Goal: Navigation & Orientation: Find specific page/section

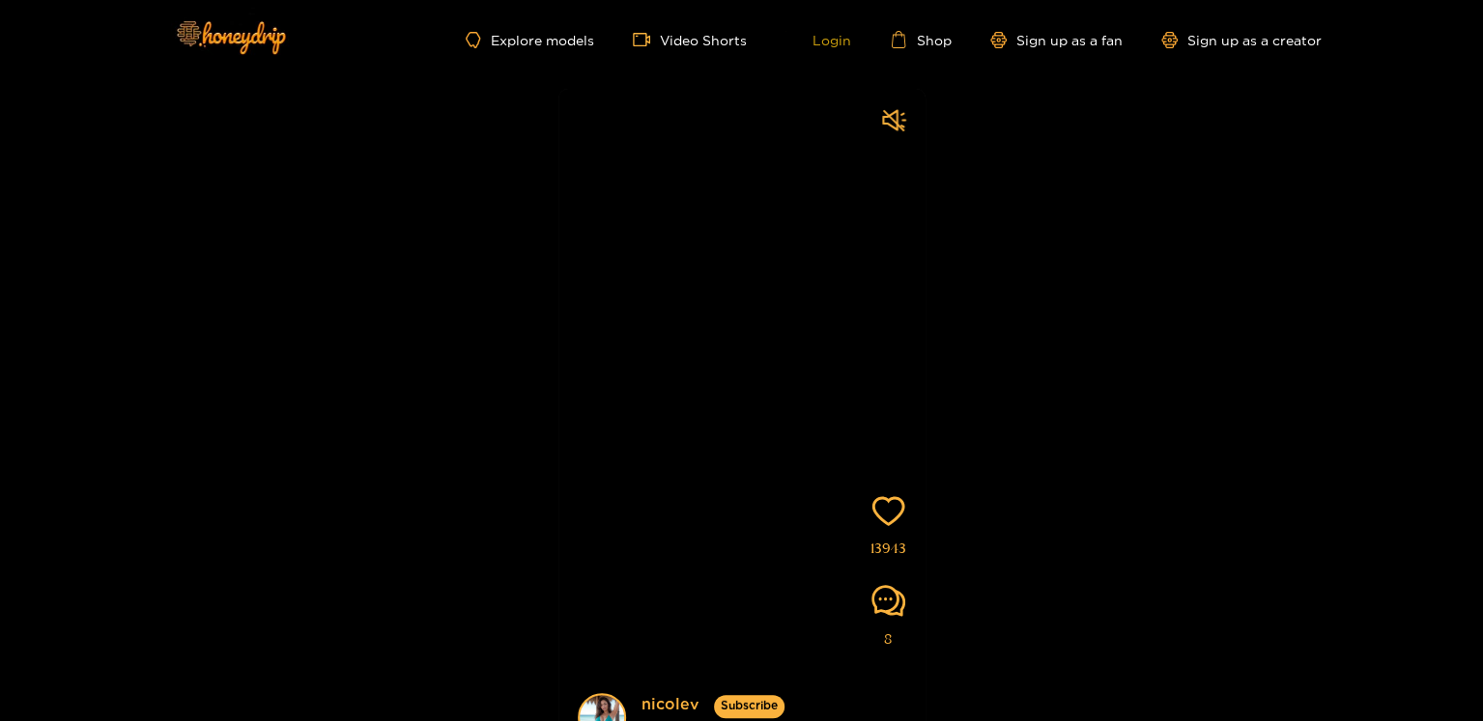
click at [848, 48] on link "Login" at bounding box center [818, 39] width 66 height 17
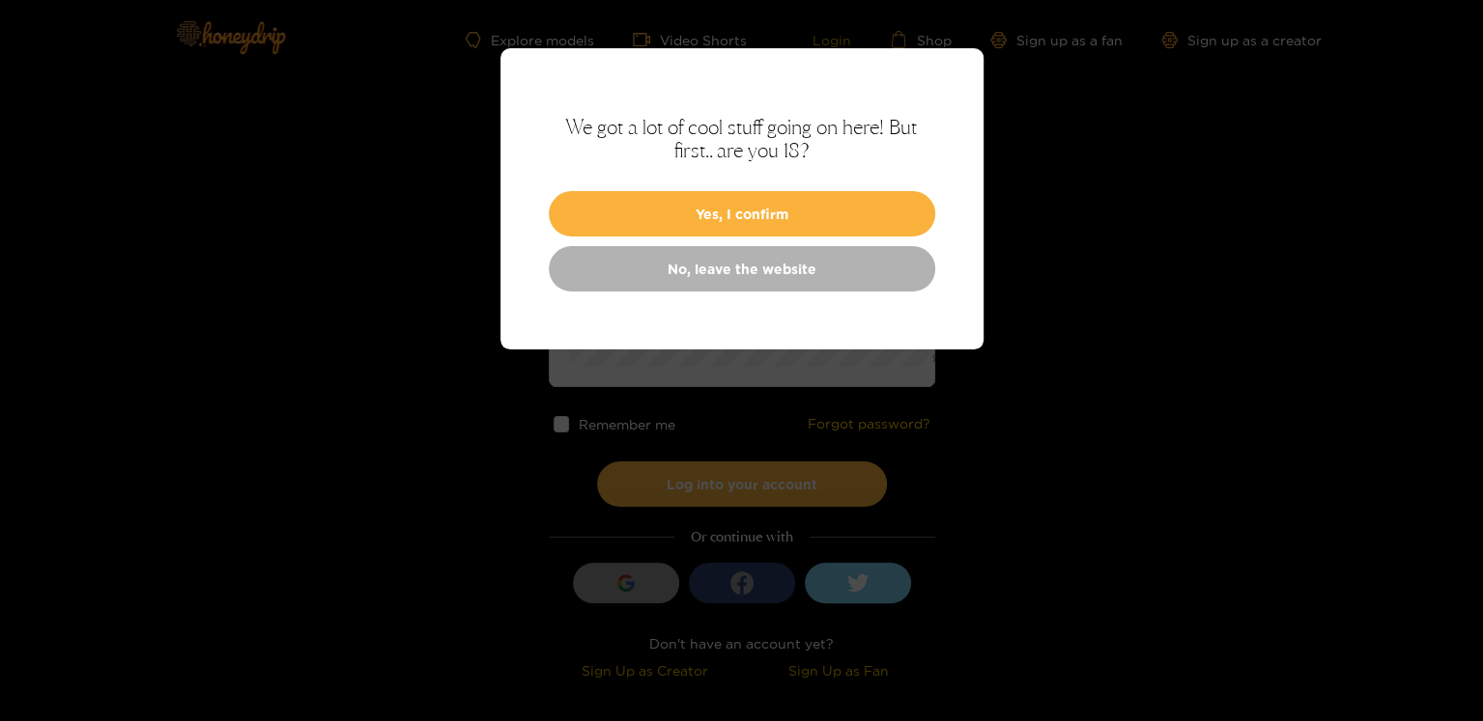
type input "**********"
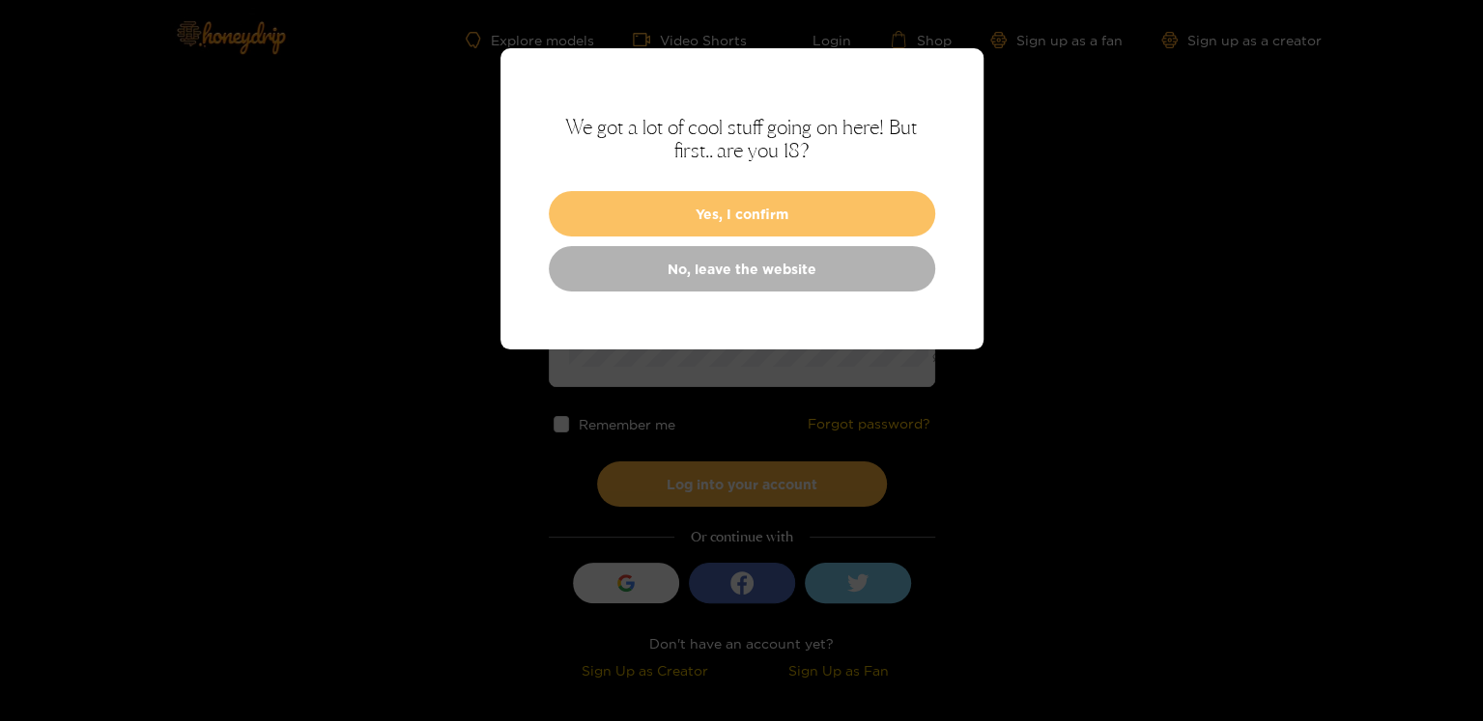
click at [742, 237] on button "Yes, I confirm" at bounding box center [742, 213] width 386 height 45
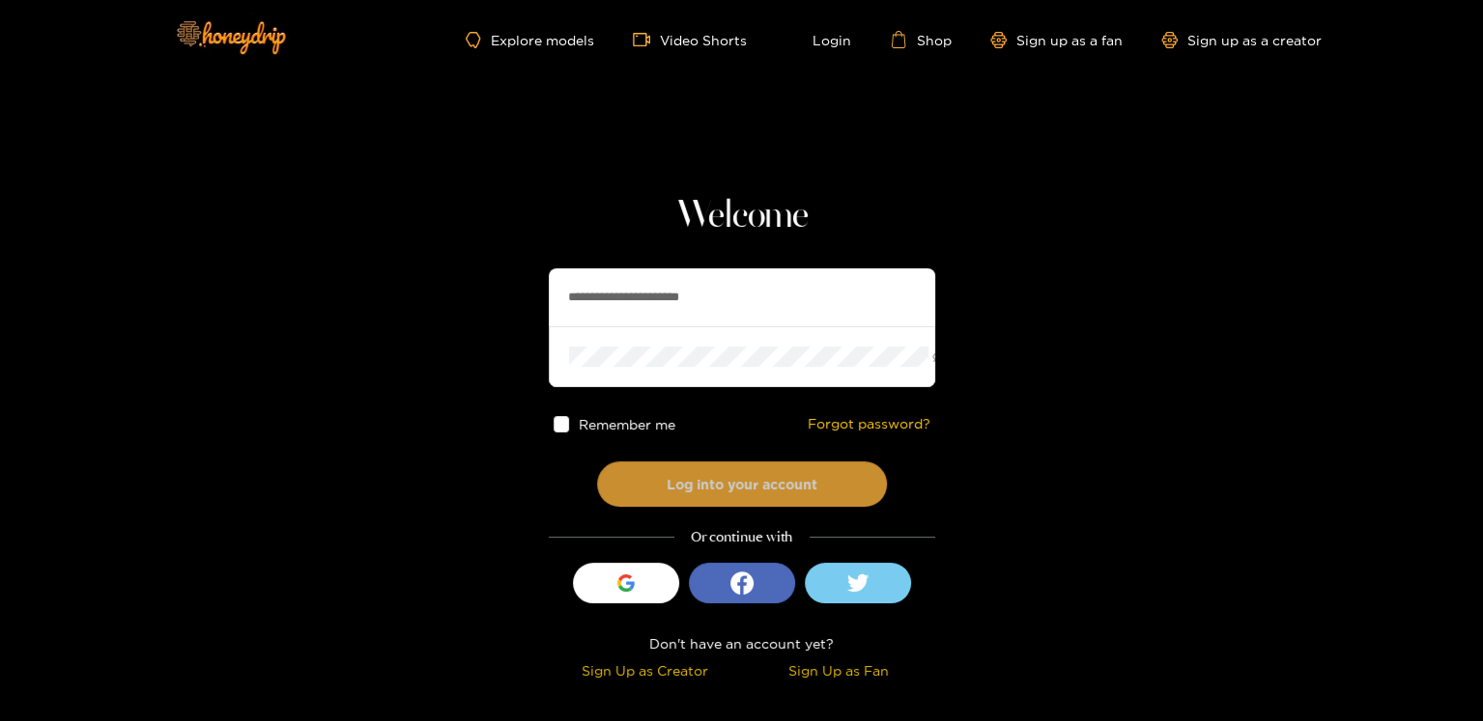
click at [694, 507] on button "Log into your account" at bounding box center [742, 484] width 290 height 45
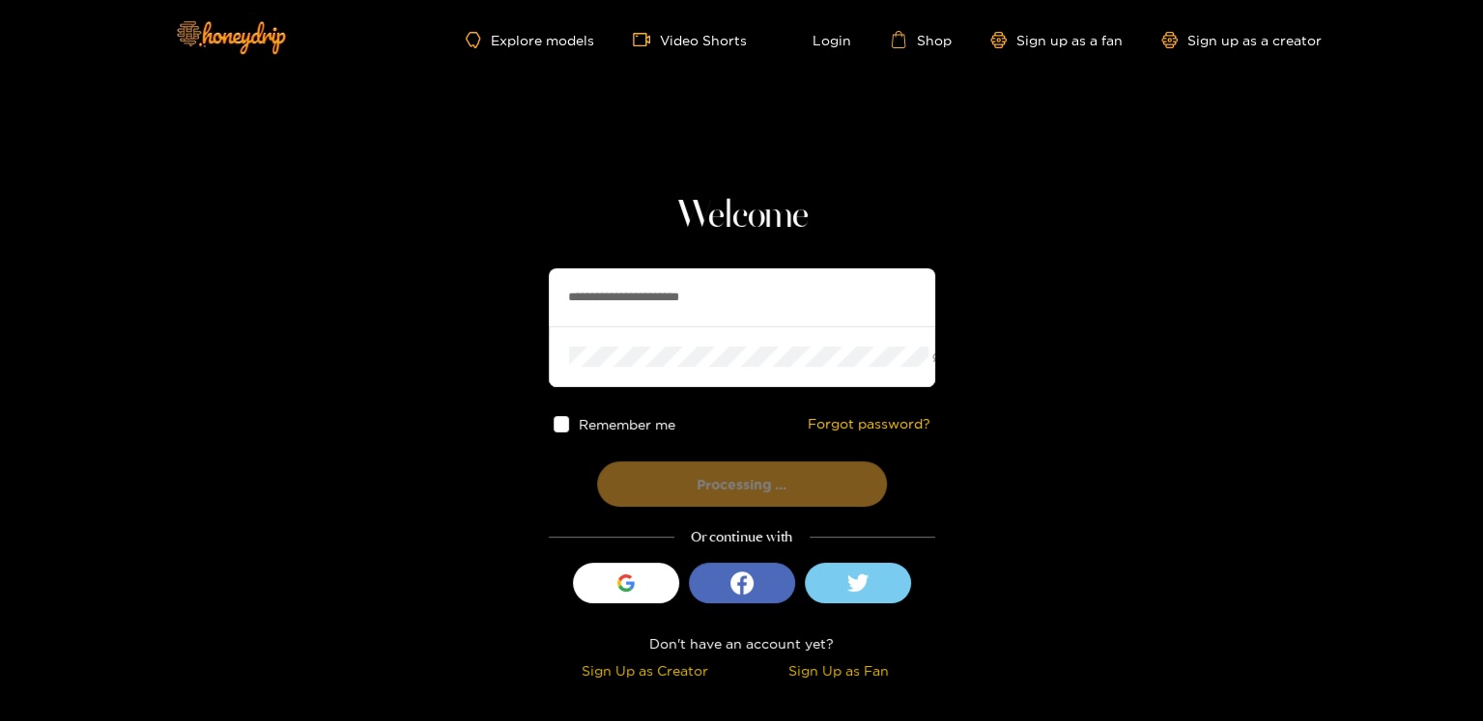
scroll to position [24, 0]
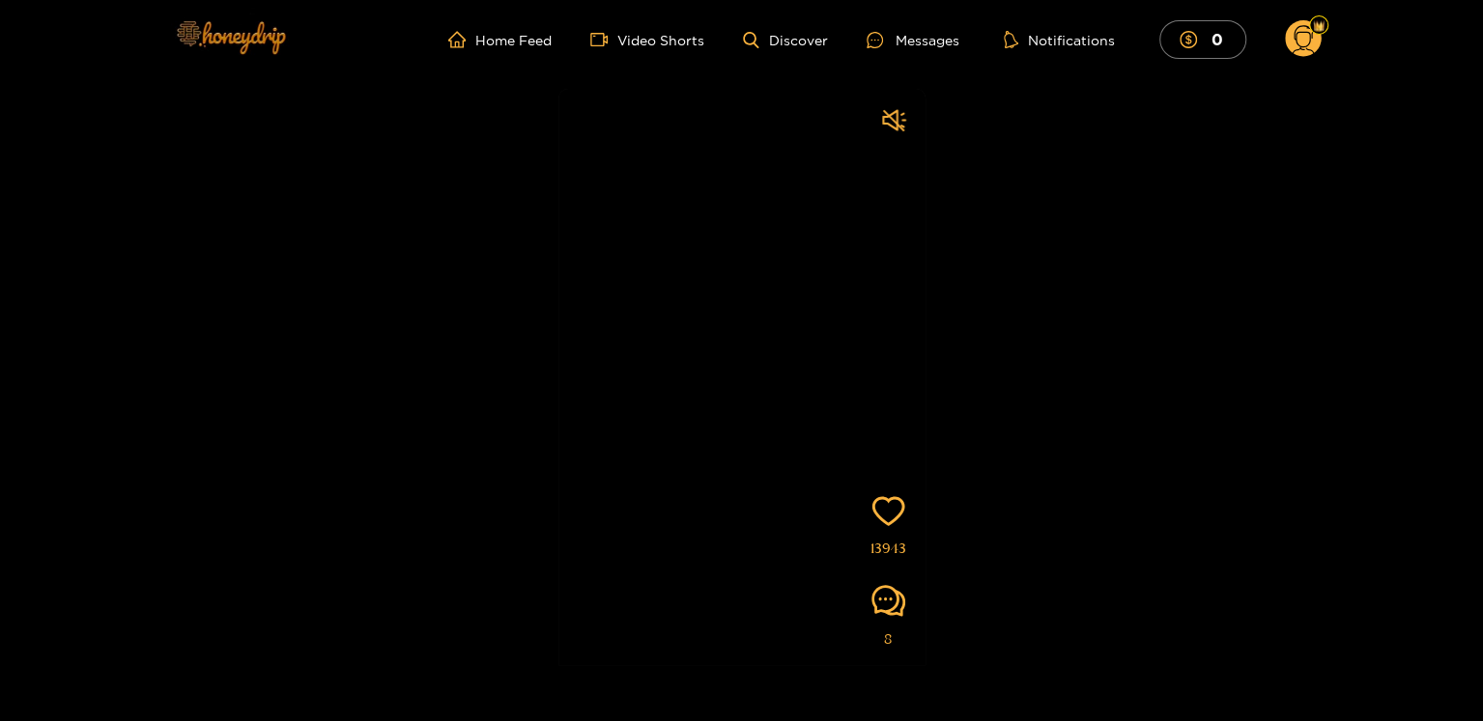
click at [162, 61] on img at bounding box center [229, 36] width 135 height 81
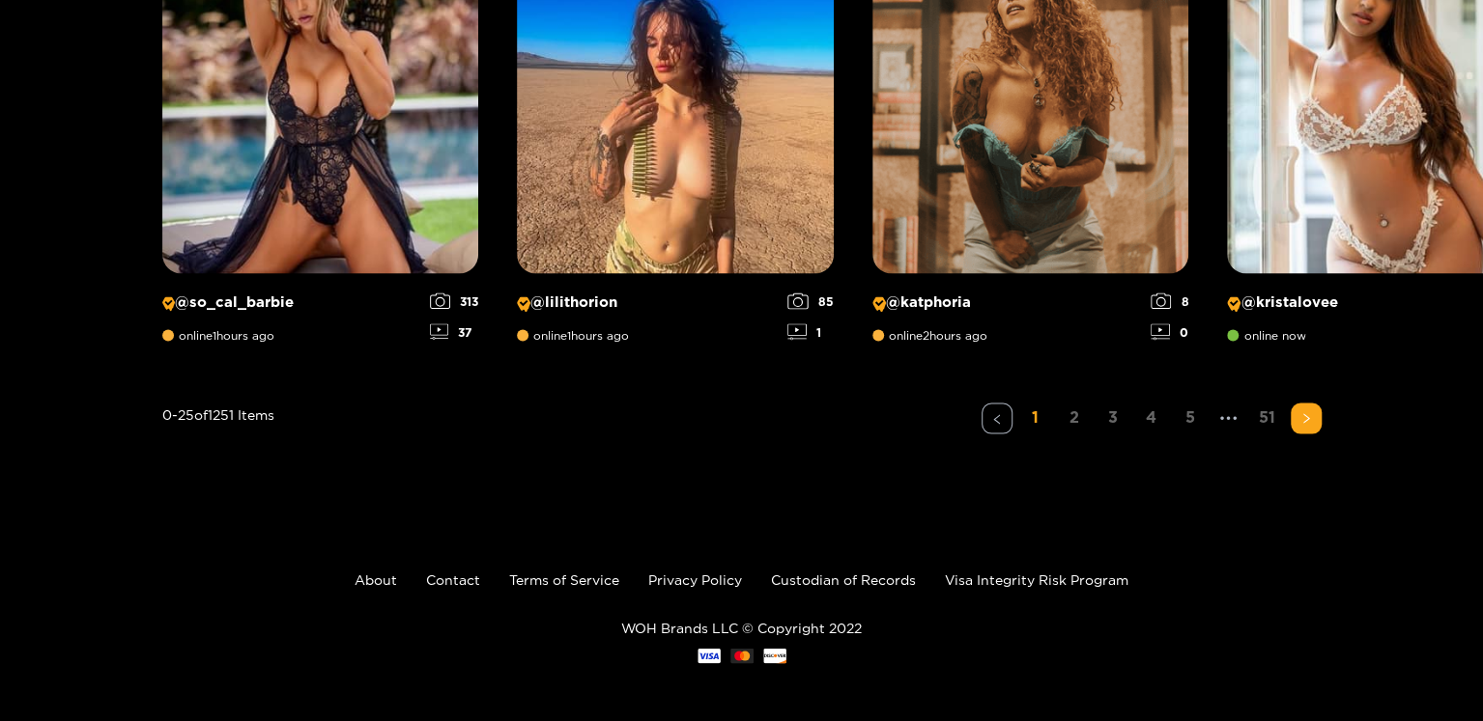
scroll to position [3340, 0]
click at [1089, 431] on link "2" at bounding box center [1074, 417] width 31 height 28
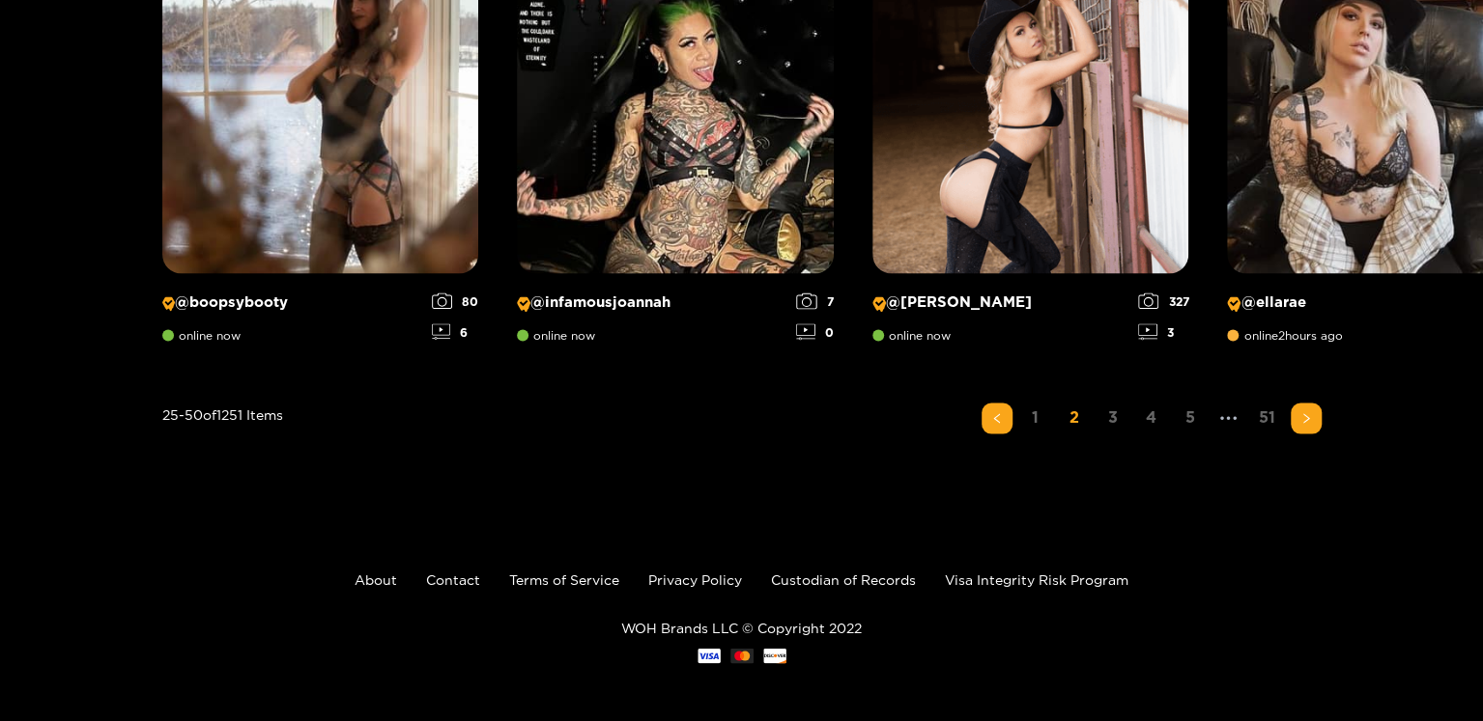
scroll to position [2181, 0]
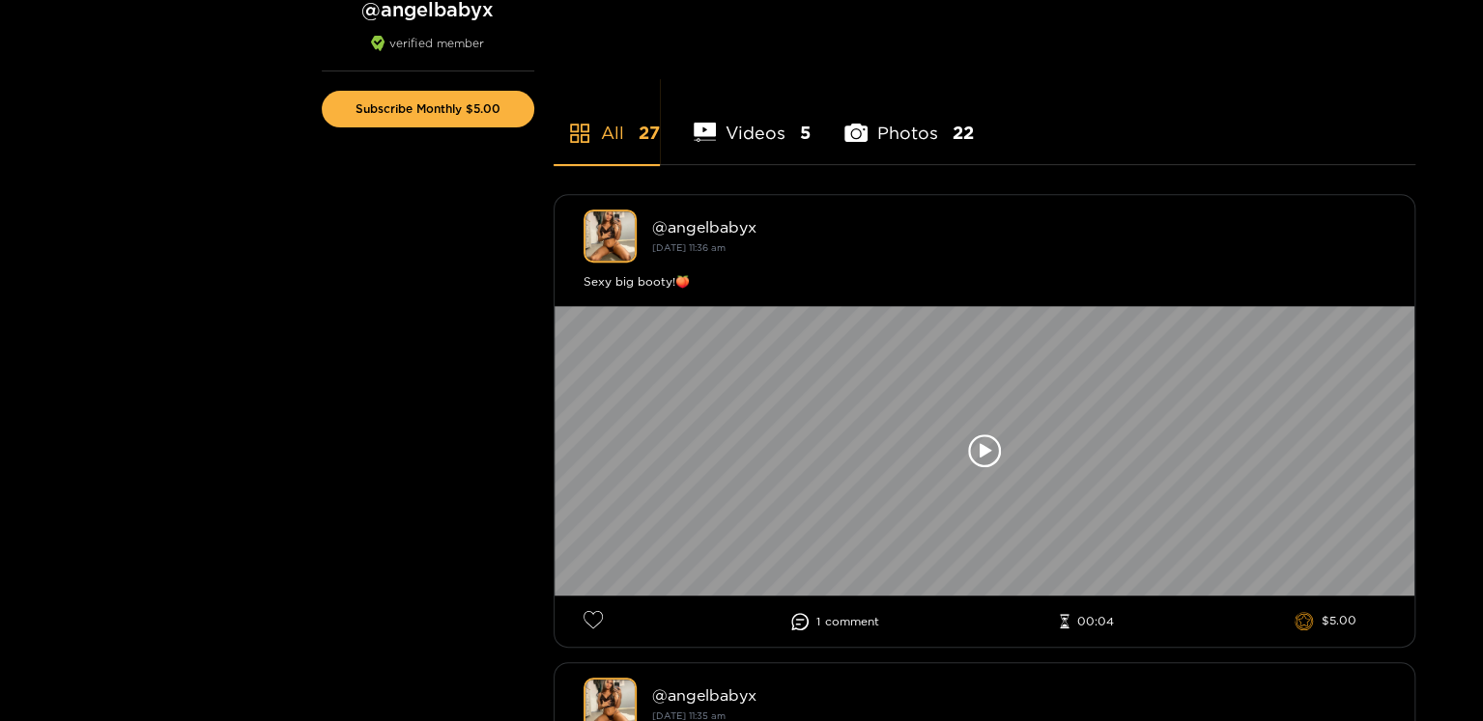
scroll to position [483, 0]
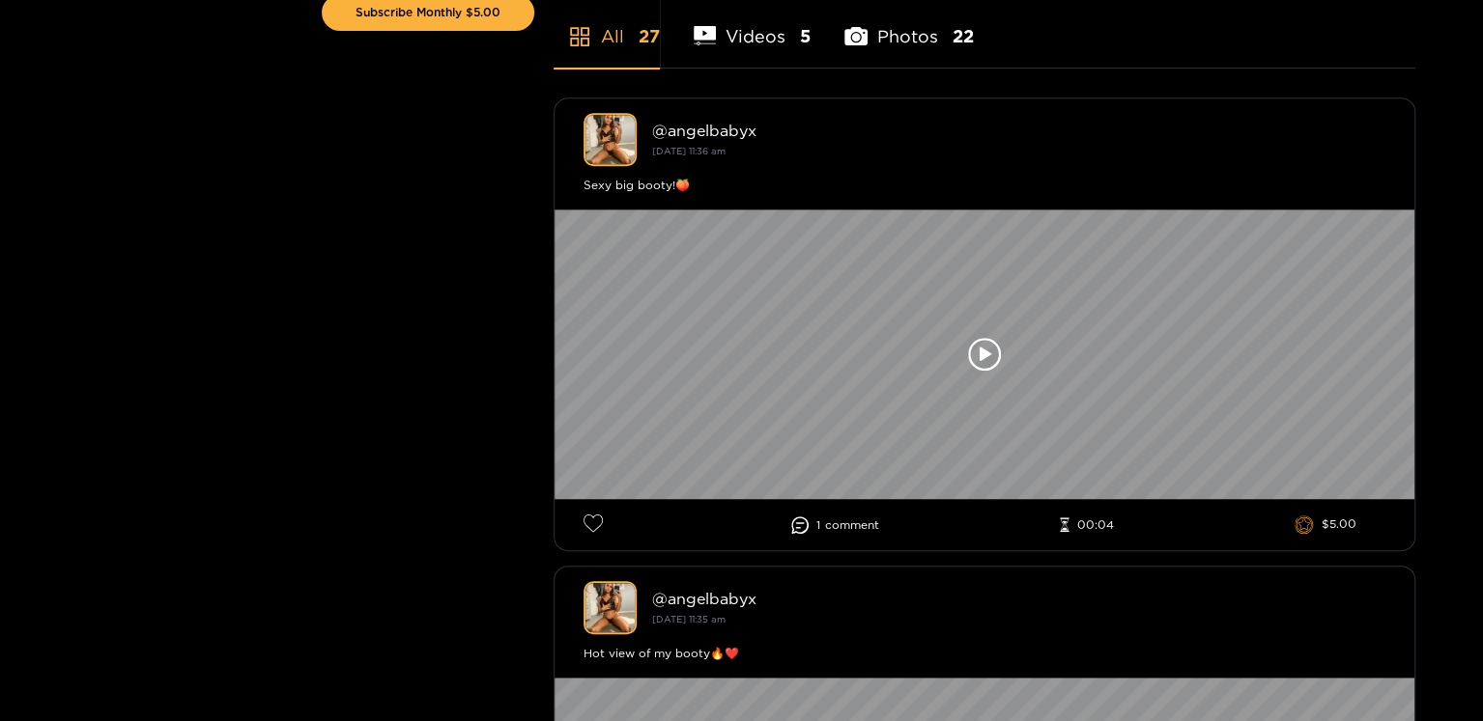
click at [919, 68] on li "Photos 22" at bounding box center [908, 24] width 129 height 87
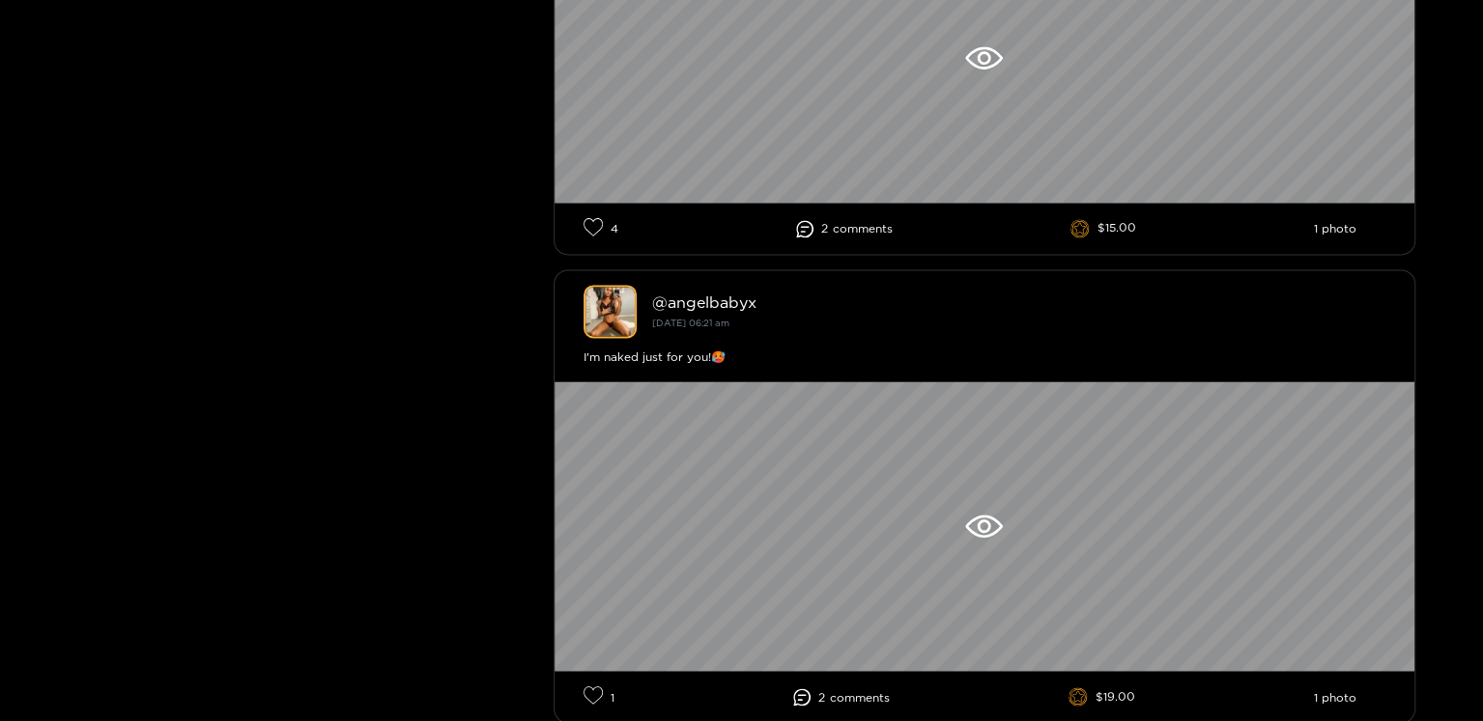
scroll to position [1835, 0]
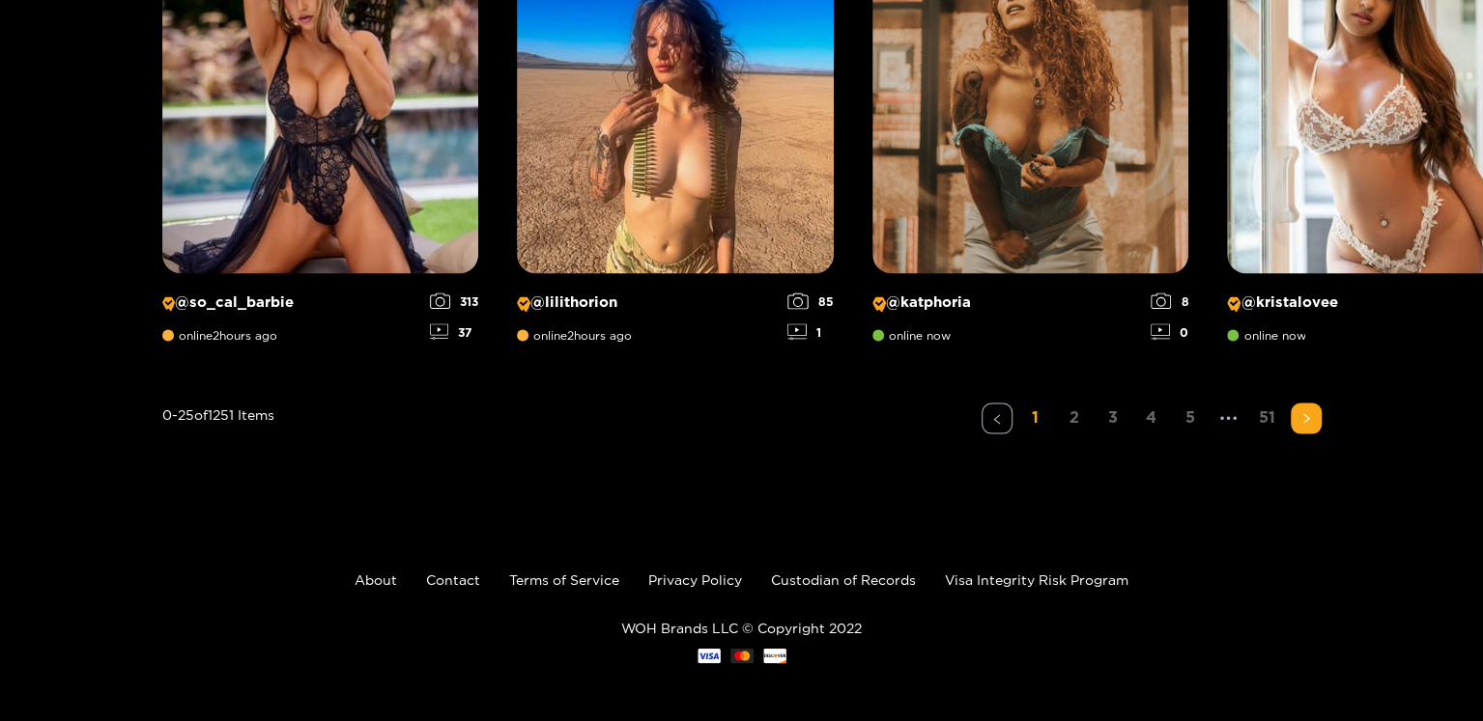
scroll to position [3243, 0]
click at [1089, 431] on link "2" at bounding box center [1074, 417] width 31 height 28
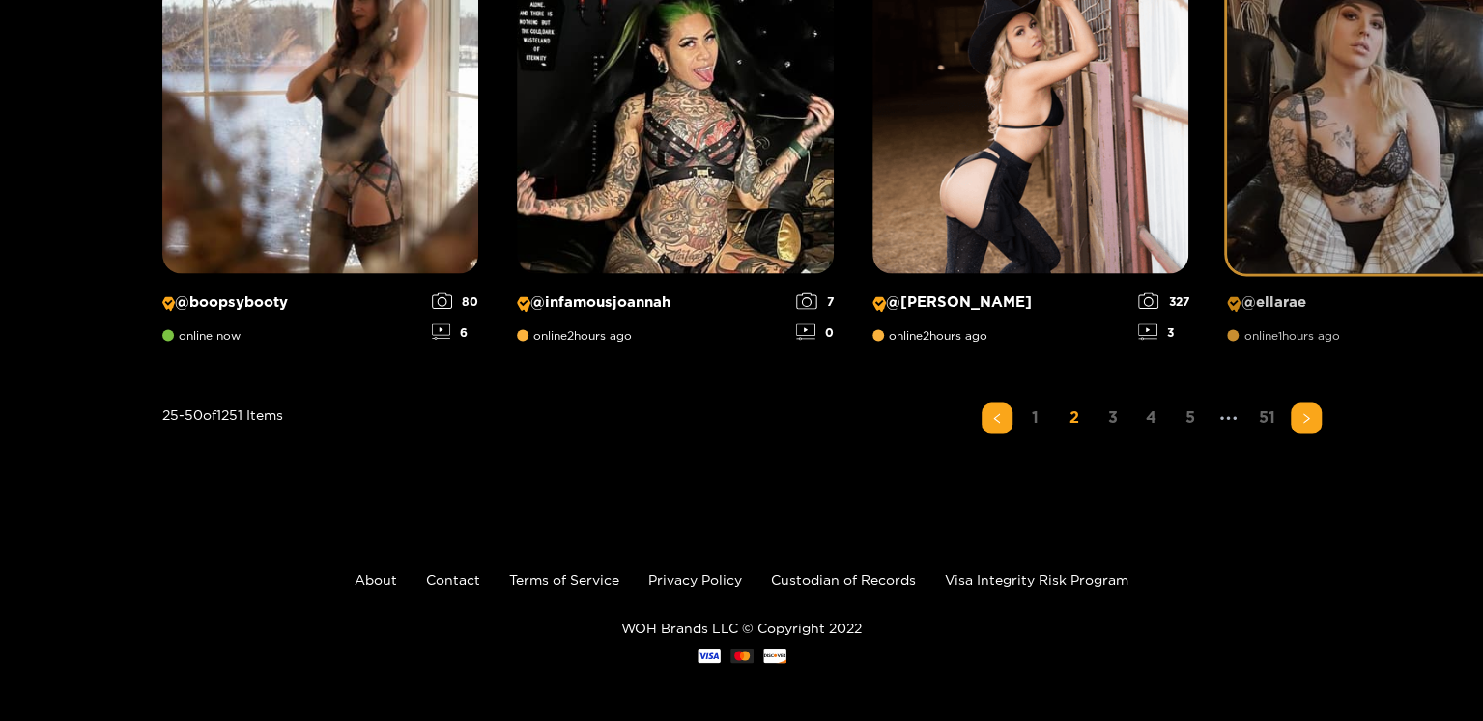
scroll to position [3340, 0]
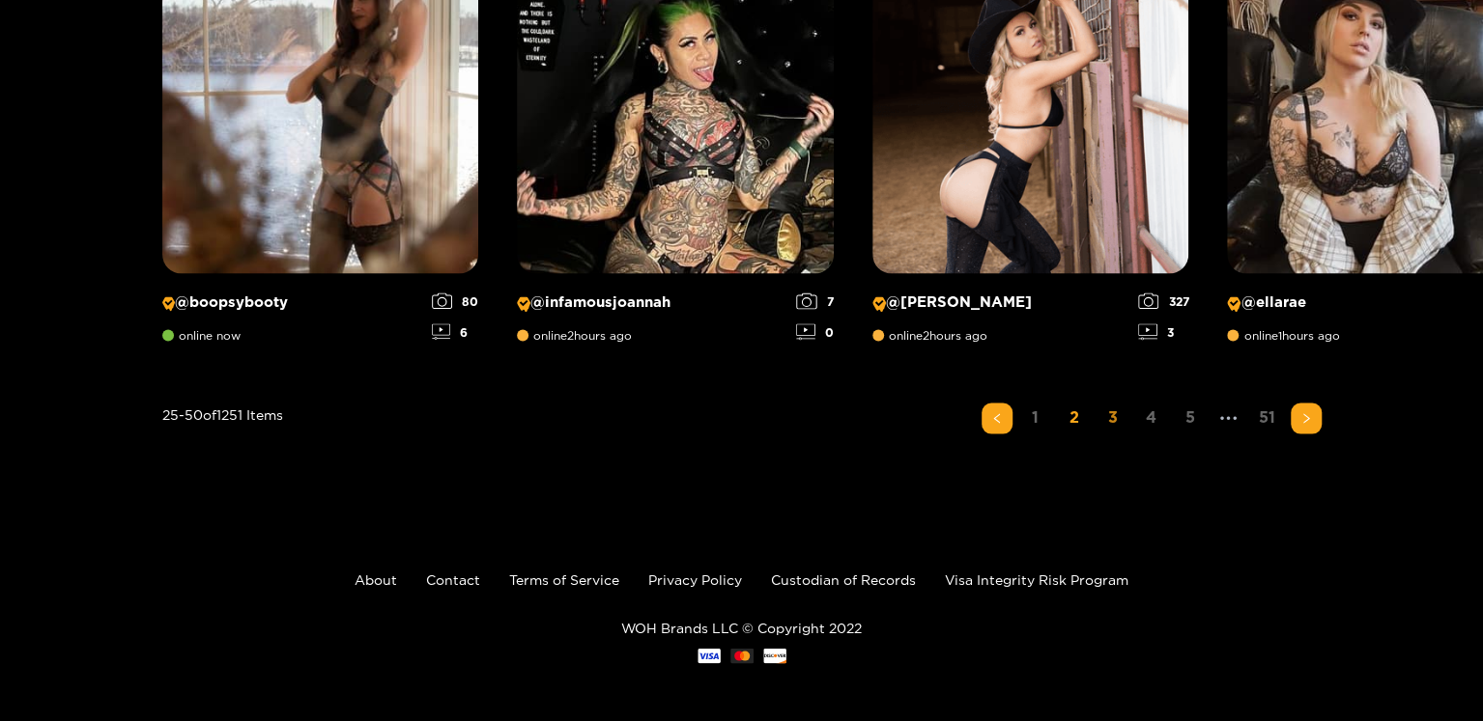
click at [1128, 431] on link "3" at bounding box center [1112, 417] width 31 height 28
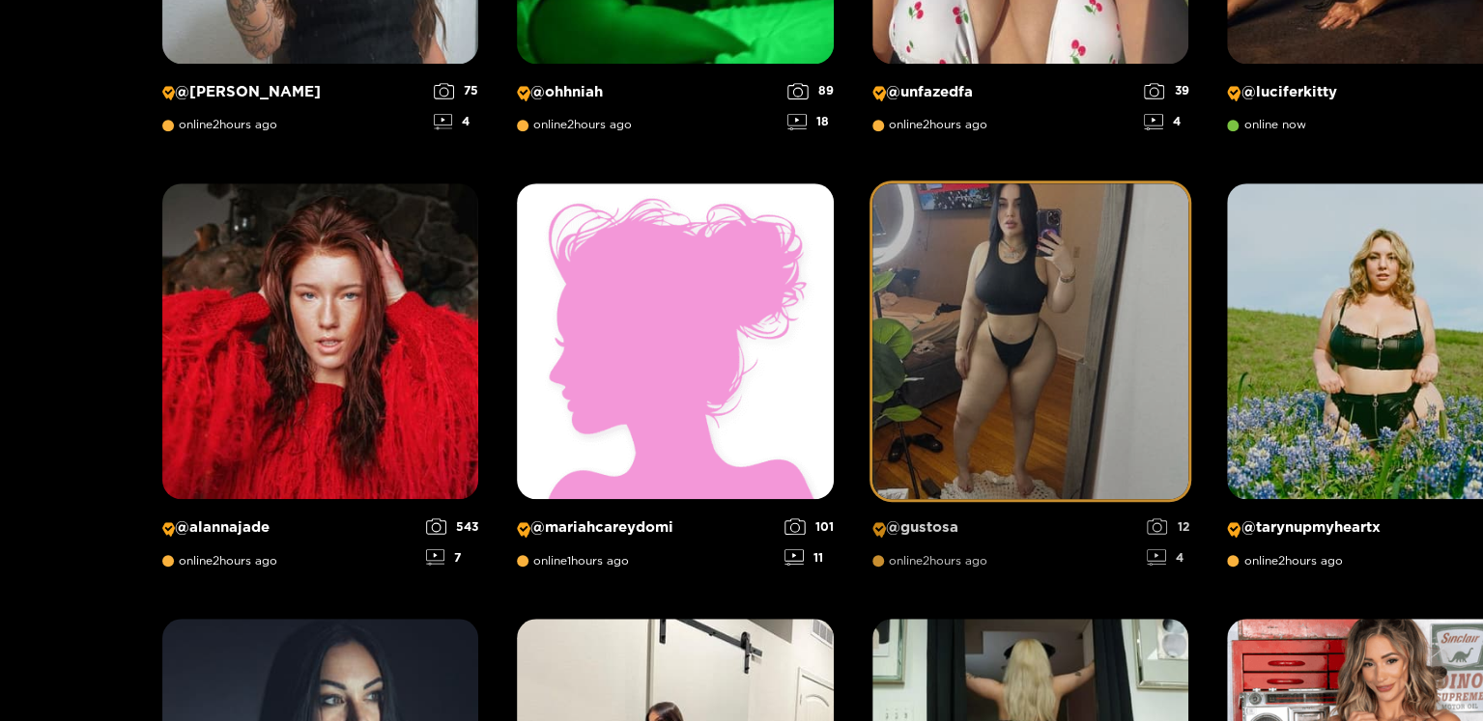
scroll to position [636, 0]
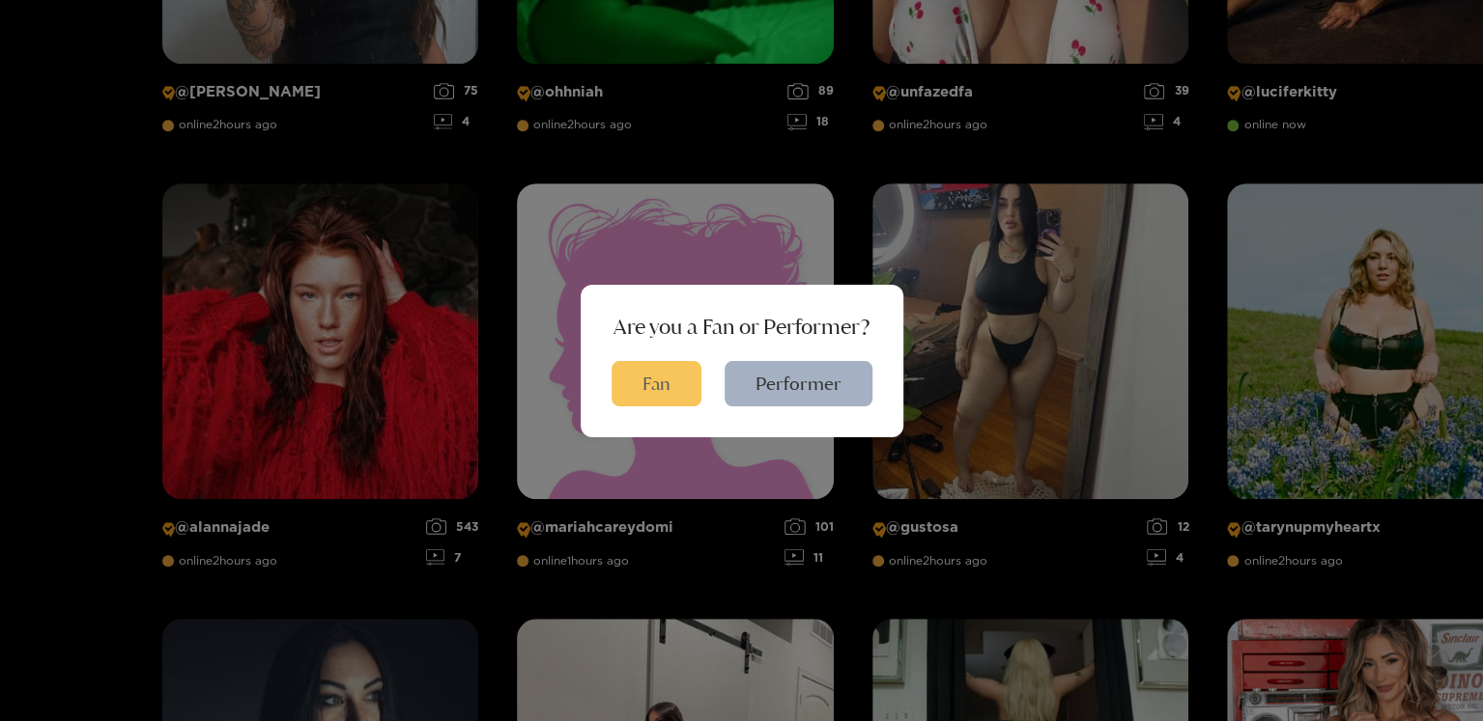
click at [671, 385] on button "Fan" at bounding box center [656, 383] width 90 height 45
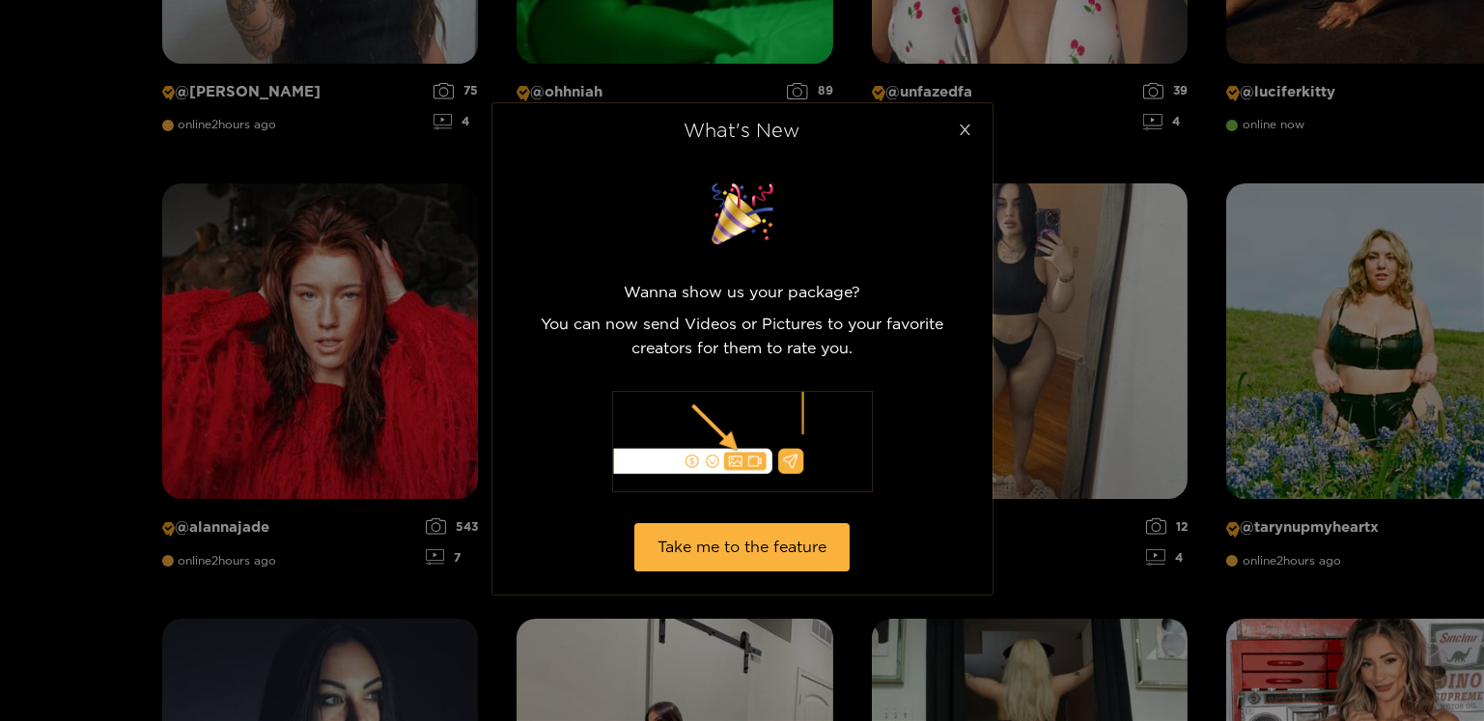
click at [959, 123] on icon "close" at bounding box center [965, 130] width 14 height 14
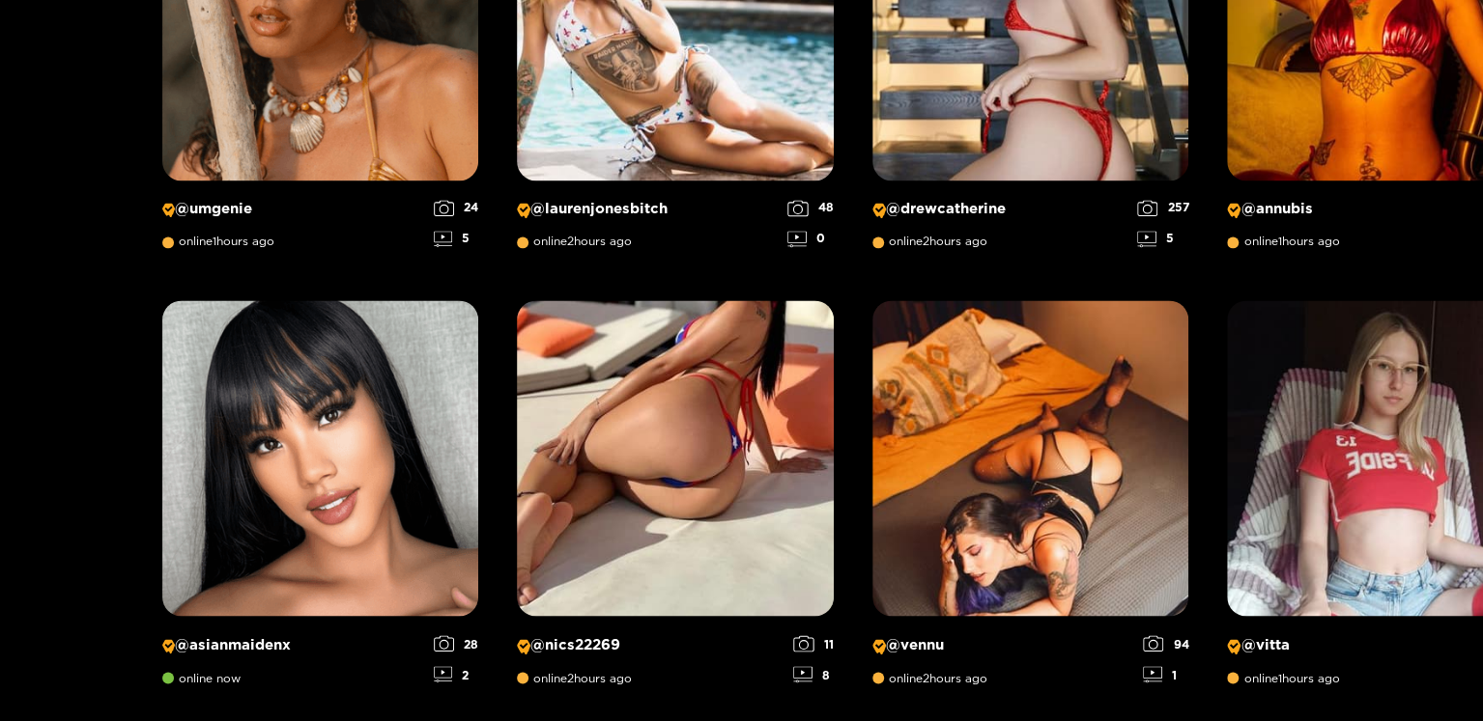
scroll to position [1698, 0]
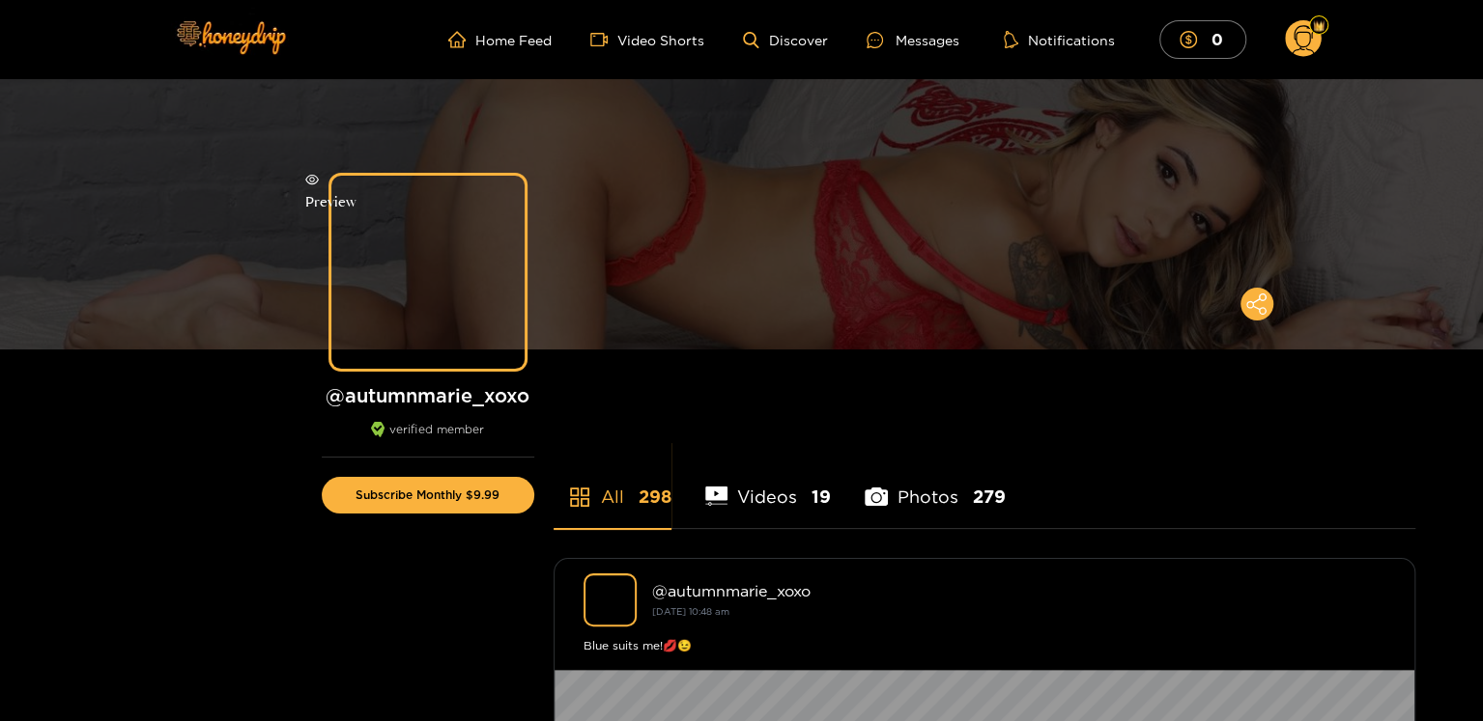
click at [331, 325] on div "Preview" at bounding box center [427, 272] width 193 height 193
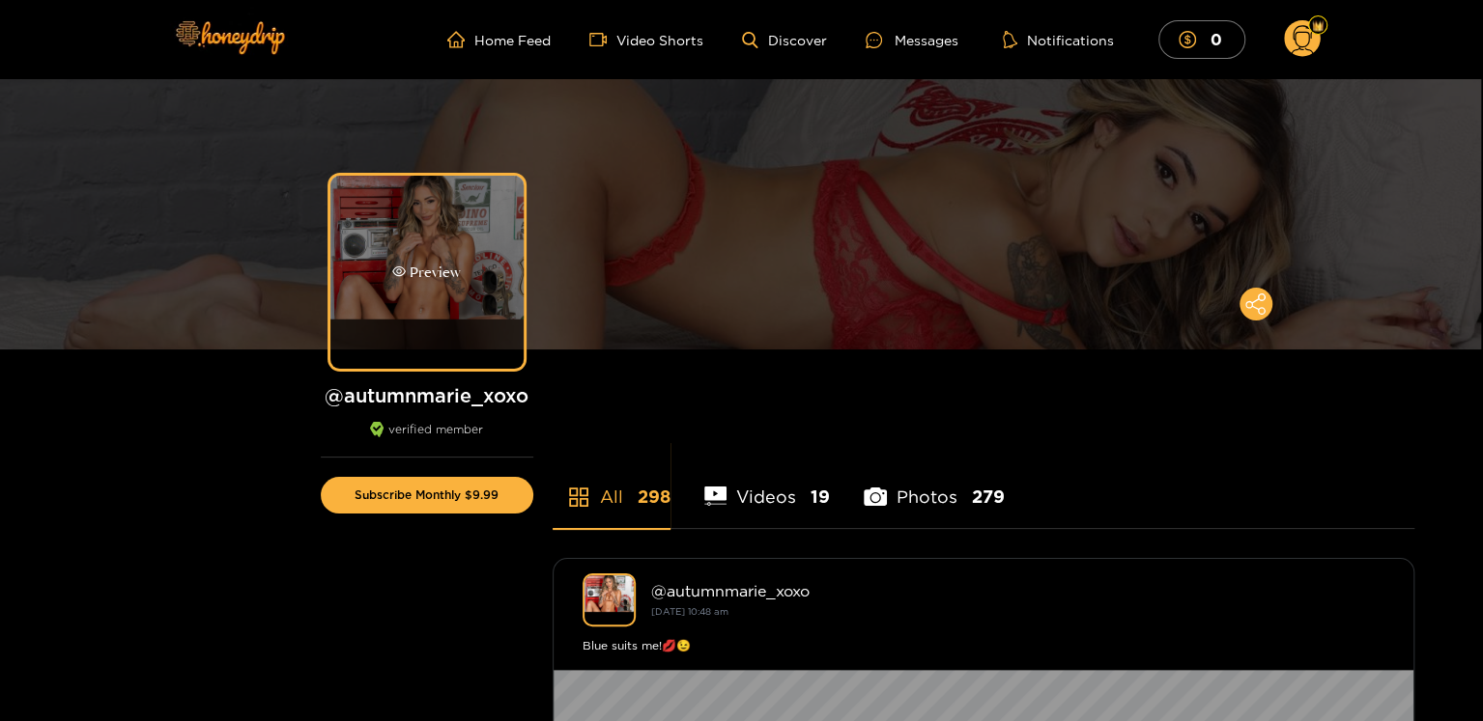
click at [327, 325] on div at bounding box center [741, 360] width 1483 height 721
click at [330, 325] on div "Preview" at bounding box center [426, 272] width 193 height 193
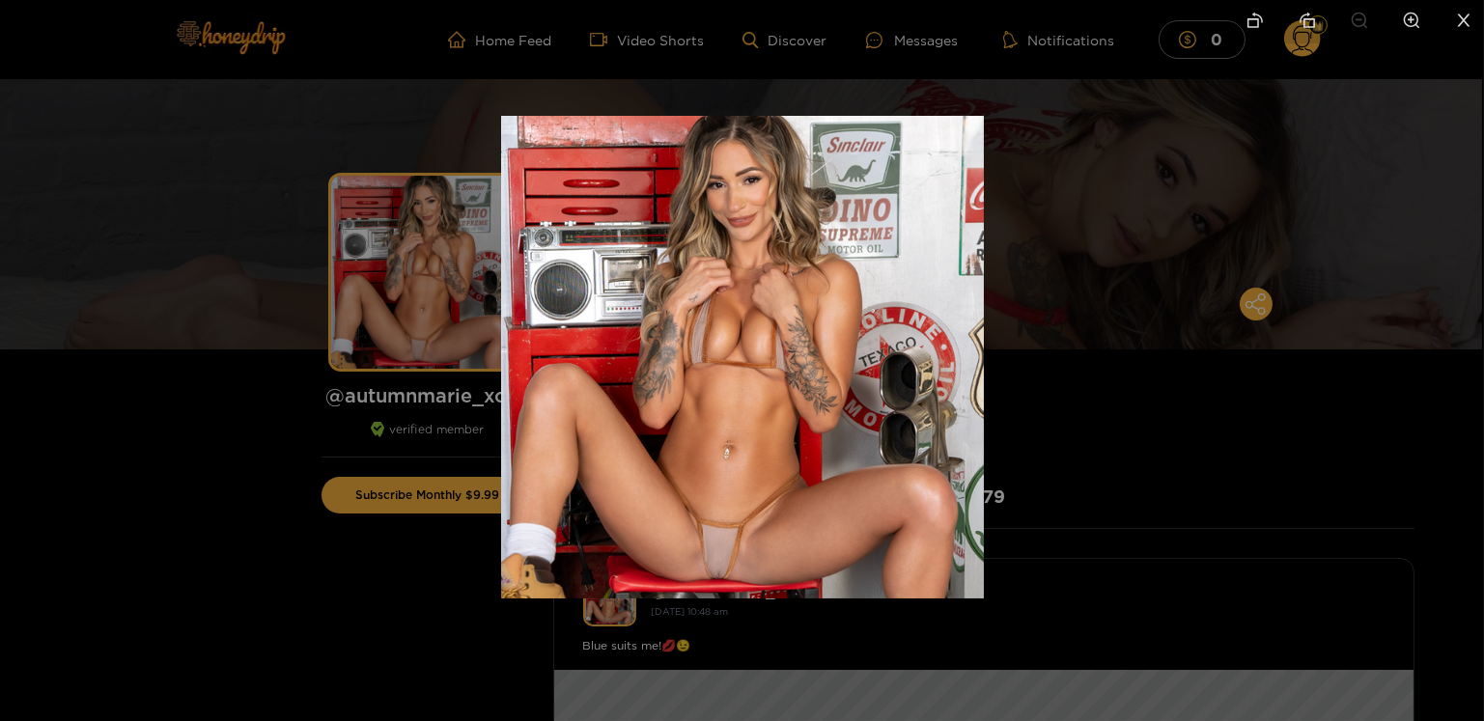
click at [1098, 127] on div at bounding box center [742, 360] width 1484 height 721
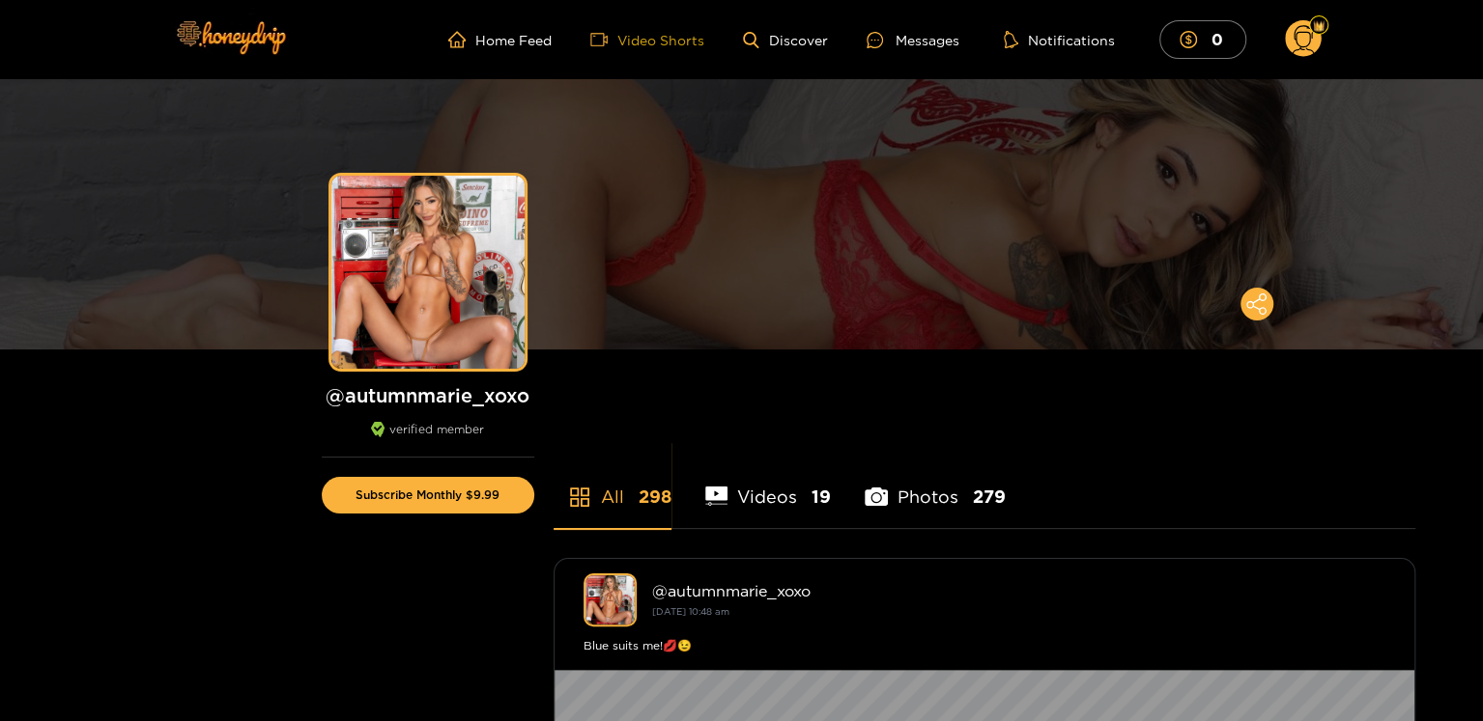
click at [647, 48] on link "Video Shorts" at bounding box center [647, 39] width 114 height 17
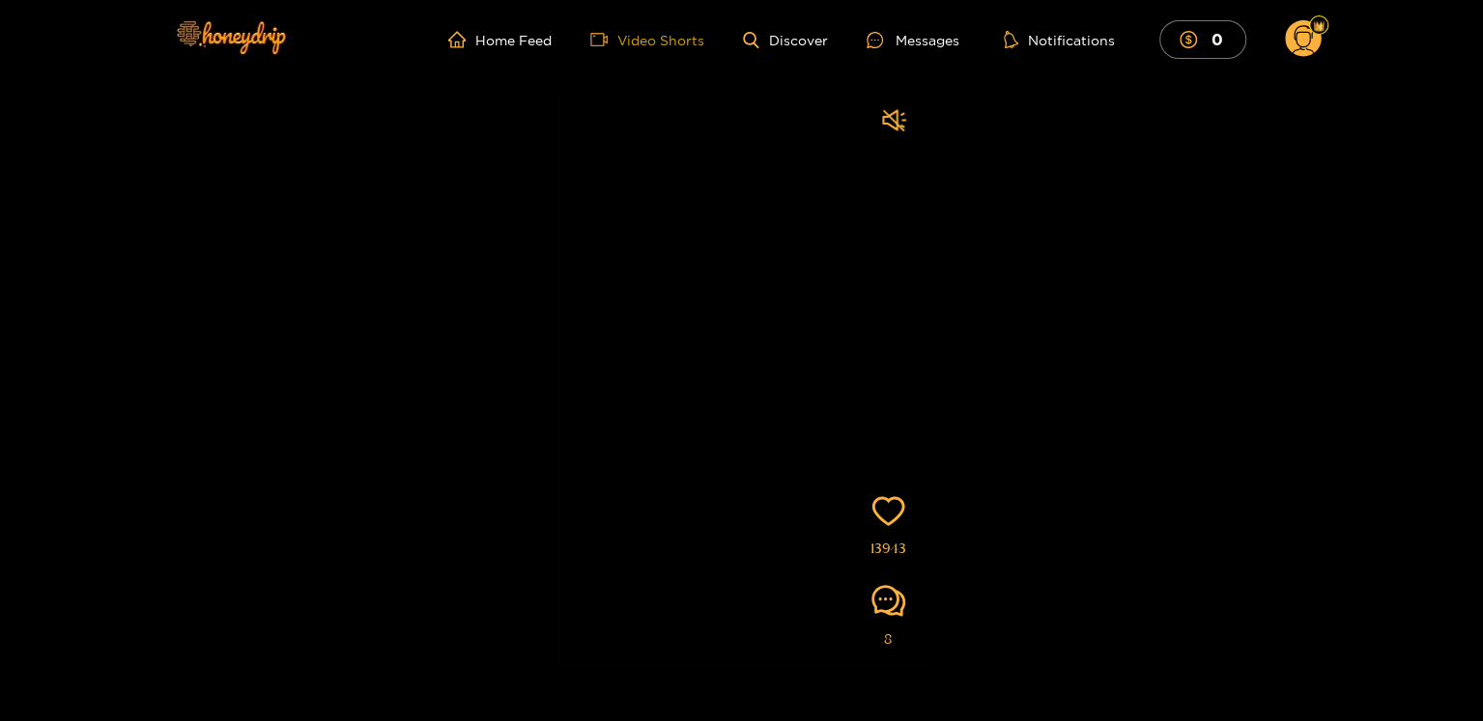
click at [623, 48] on link "Video Shorts" at bounding box center [647, 39] width 114 height 17
click at [1120, 49] on button "Notifications" at bounding box center [1059, 39] width 123 height 19
